Goal: Information Seeking & Learning: Compare options

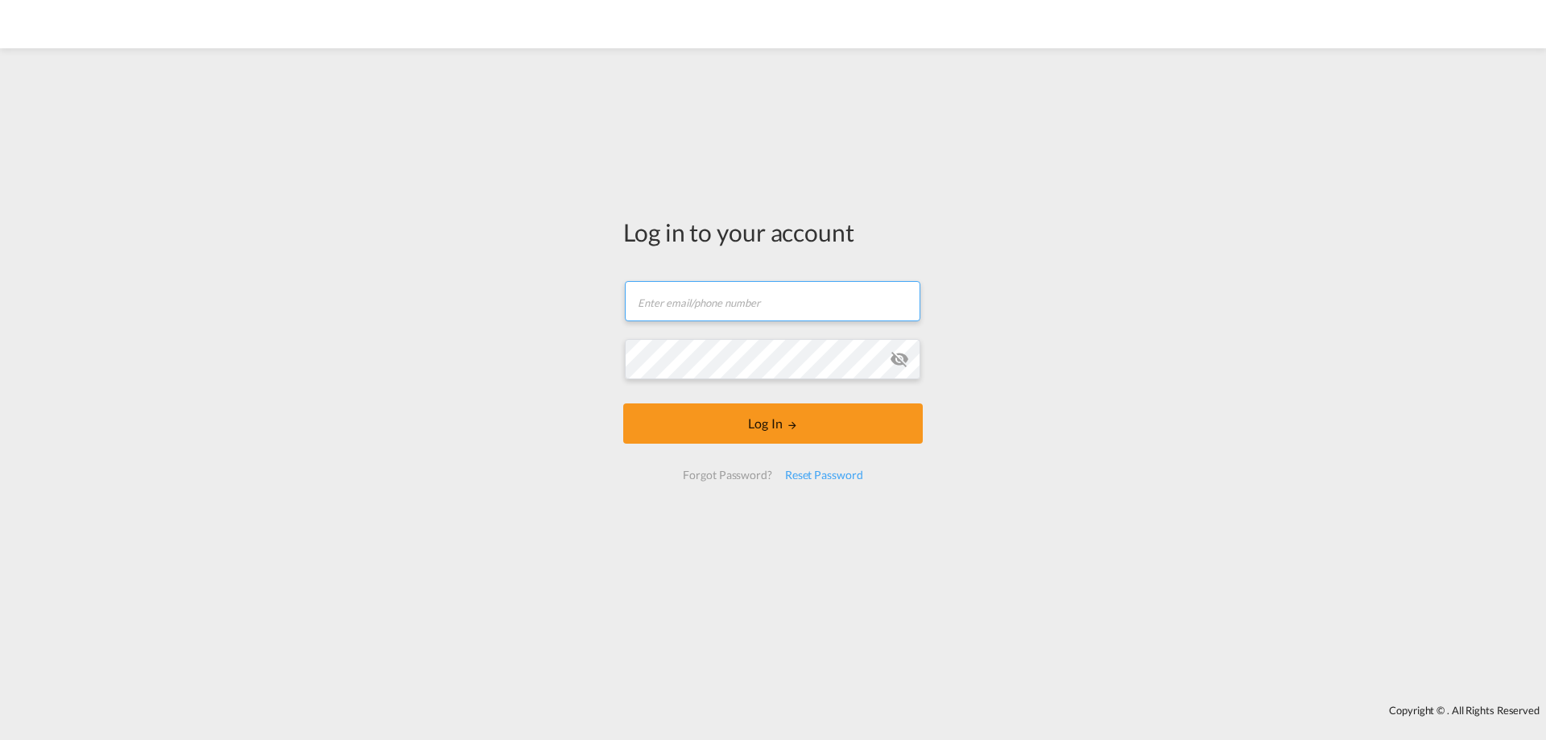
drag, startPoint x: 739, startPoint y: 299, endPoint x: 728, endPoint y: 304, distance: 11.9
click at [739, 299] on input "text" at bounding box center [773, 301] width 296 height 40
paste input "michal.paszek@logwin-logistics.com"
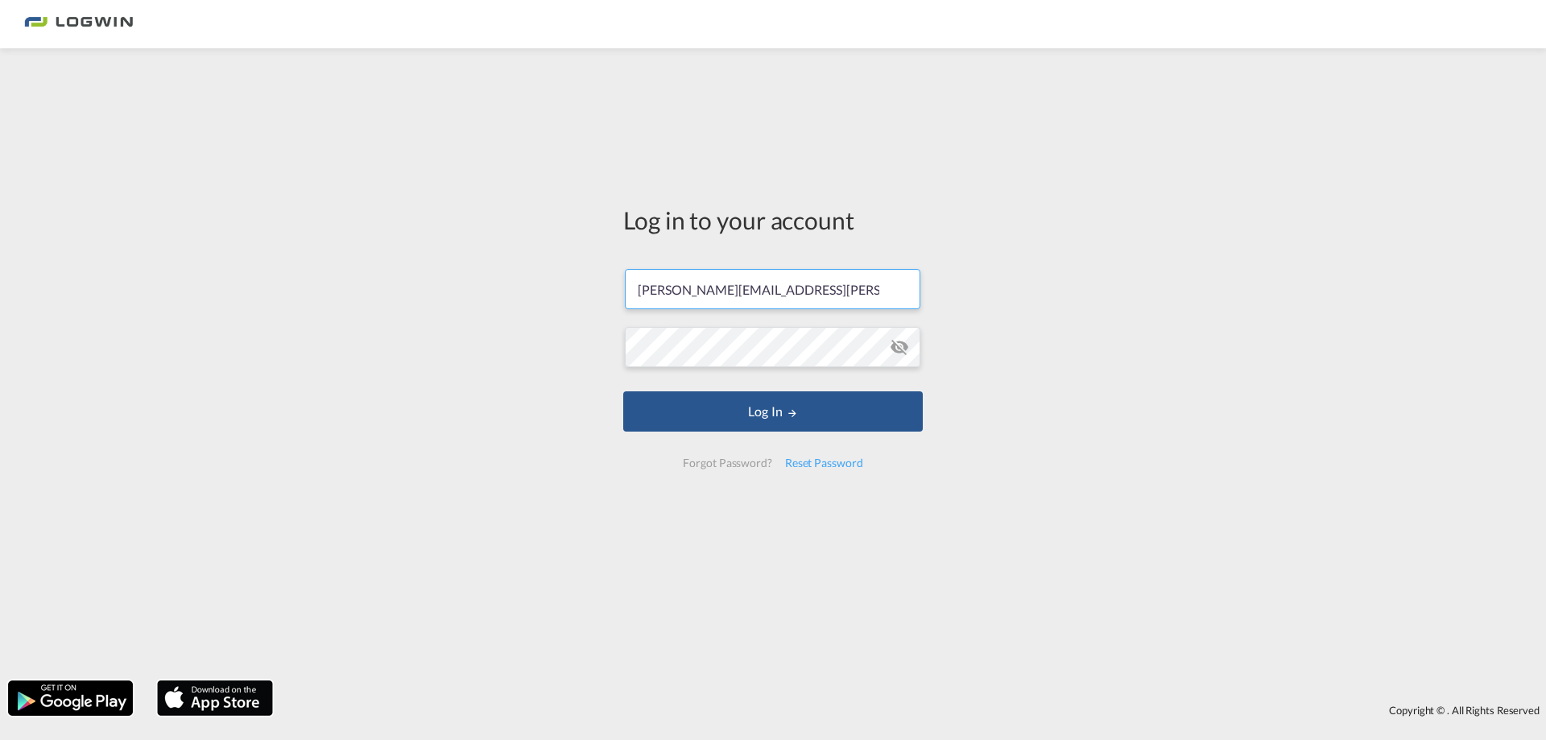
type input "michal.paszek@logwin-logistics.com"
click at [768, 420] on button "Log In" at bounding box center [773, 411] width 300 height 40
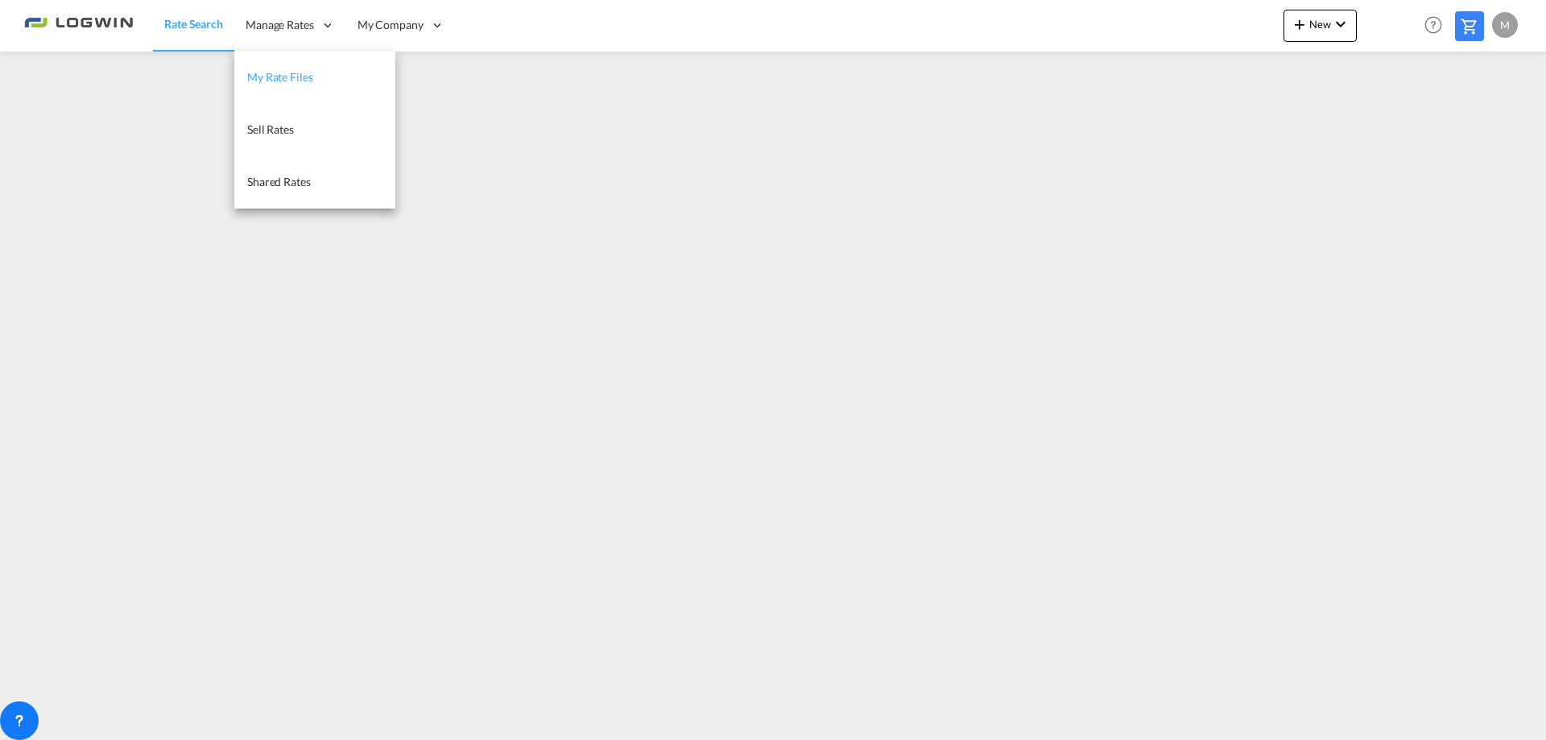
click at [290, 79] on span "My Rate Files" at bounding box center [280, 77] width 66 height 14
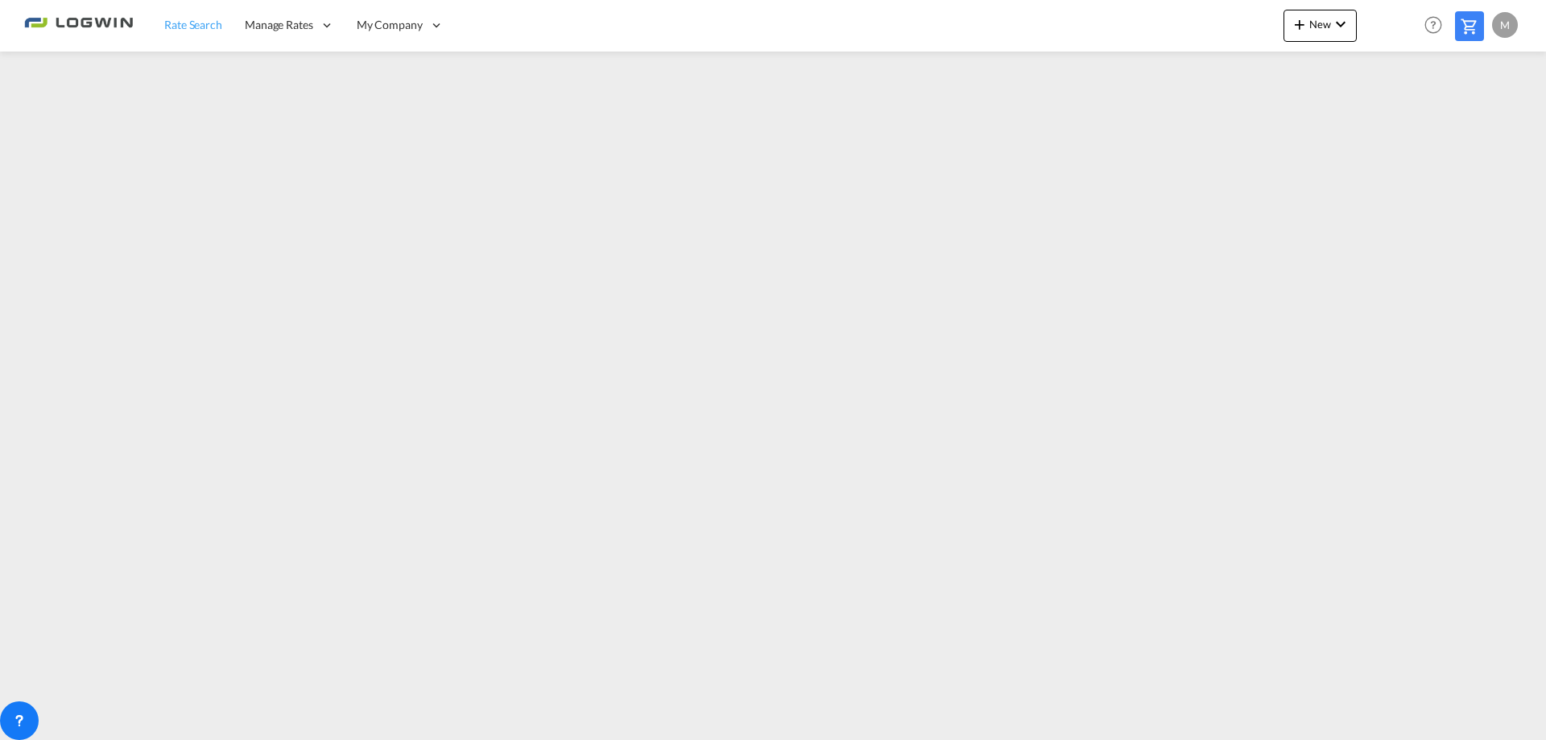
click at [216, 27] on span "Rate Search" at bounding box center [193, 25] width 58 height 14
